Goal: Information Seeking & Learning: Learn about a topic

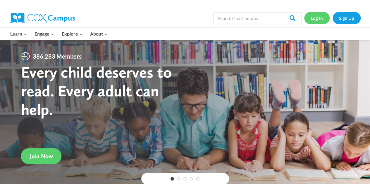
click at [317, 15] on link "Log In" at bounding box center [316, 18] width 25 height 12
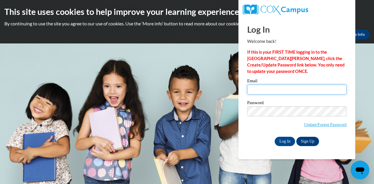
click at [293, 91] on input "Email" at bounding box center [296, 90] width 99 height 10
type input "mflint@wbsd-schools.org"
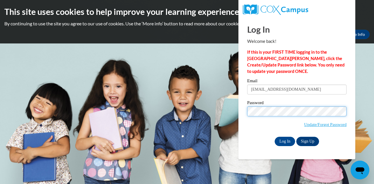
click at [275, 137] on input "Log In" at bounding box center [285, 141] width 20 height 9
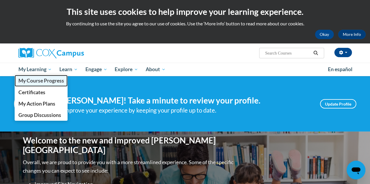
click at [40, 82] on span "My Course Progress" at bounding box center [41, 81] width 46 height 6
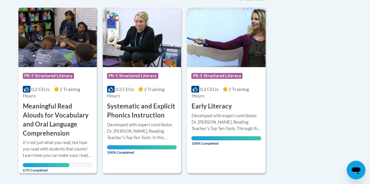
scroll to position [140, 0]
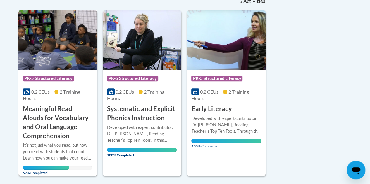
click at [49, 119] on h3 "Meaningful Read Alouds for Vocabulary and Oral Language Comprehension" at bounding box center [58, 123] width 70 height 36
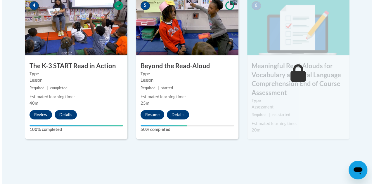
scroll to position [381, 0]
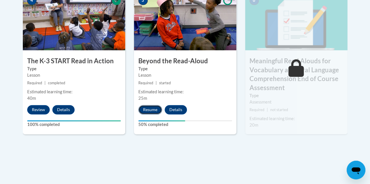
click at [147, 109] on button "Resume" at bounding box center [150, 109] width 24 height 9
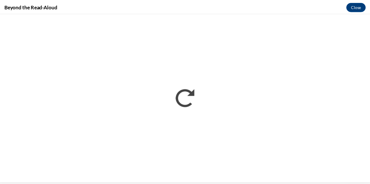
scroll to position [0, 0]
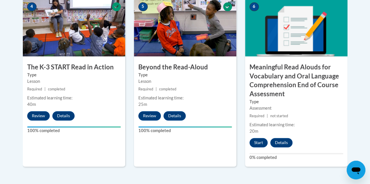
scroll to position [385, 0]
